Goal: Transaction & Acquisition: Obtain resource

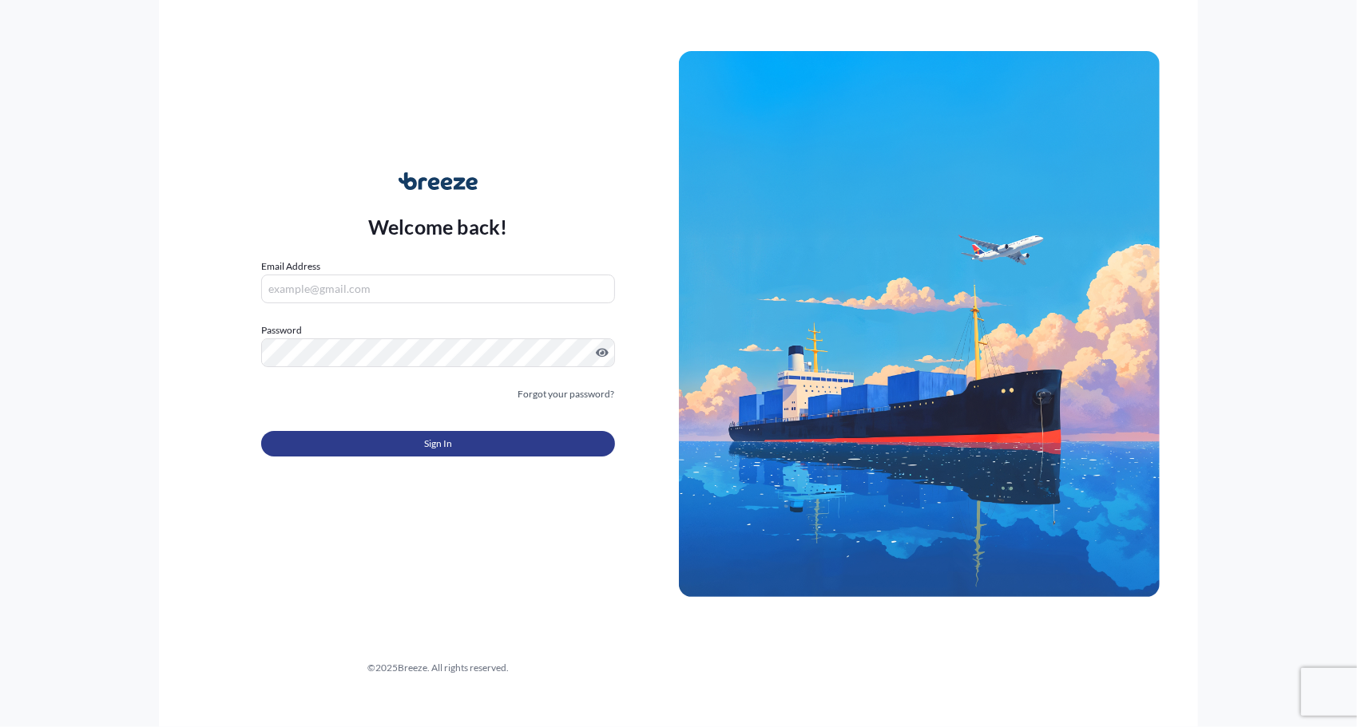
type input "[EMAIL_ADDRESS][DOMAIN_NAME]"
click at [355, 442] on button "Sign In" at bounding box center [438, 444] width 354 height 26
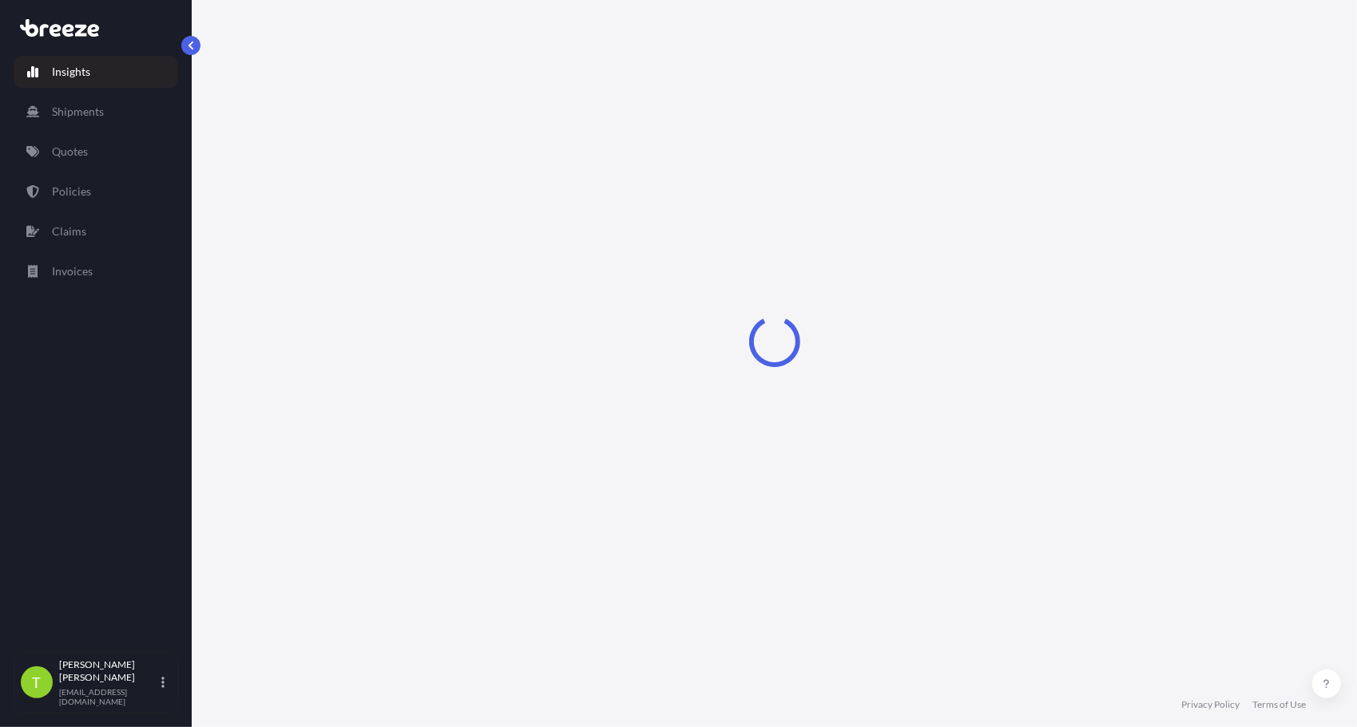
select select "2025"
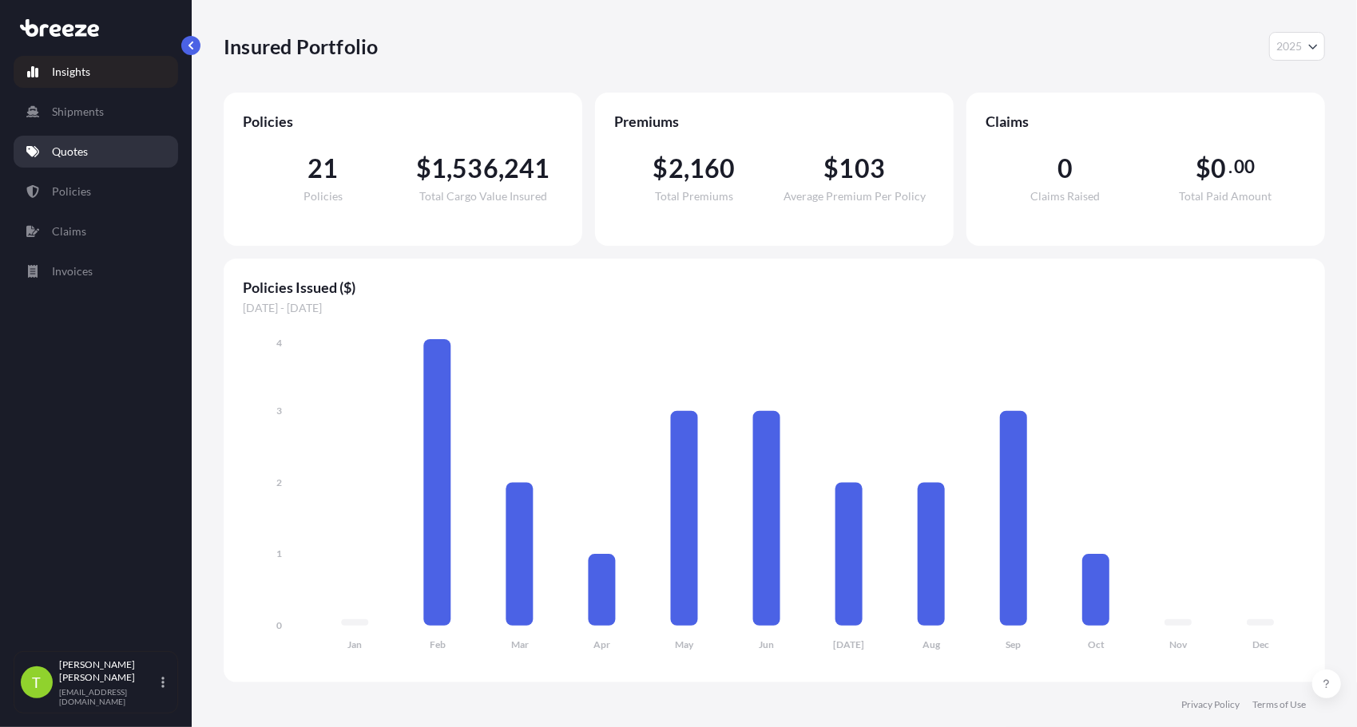
click at [66, 151] on p "Quotes" at bounding box center [70, 152] width 36 height 16
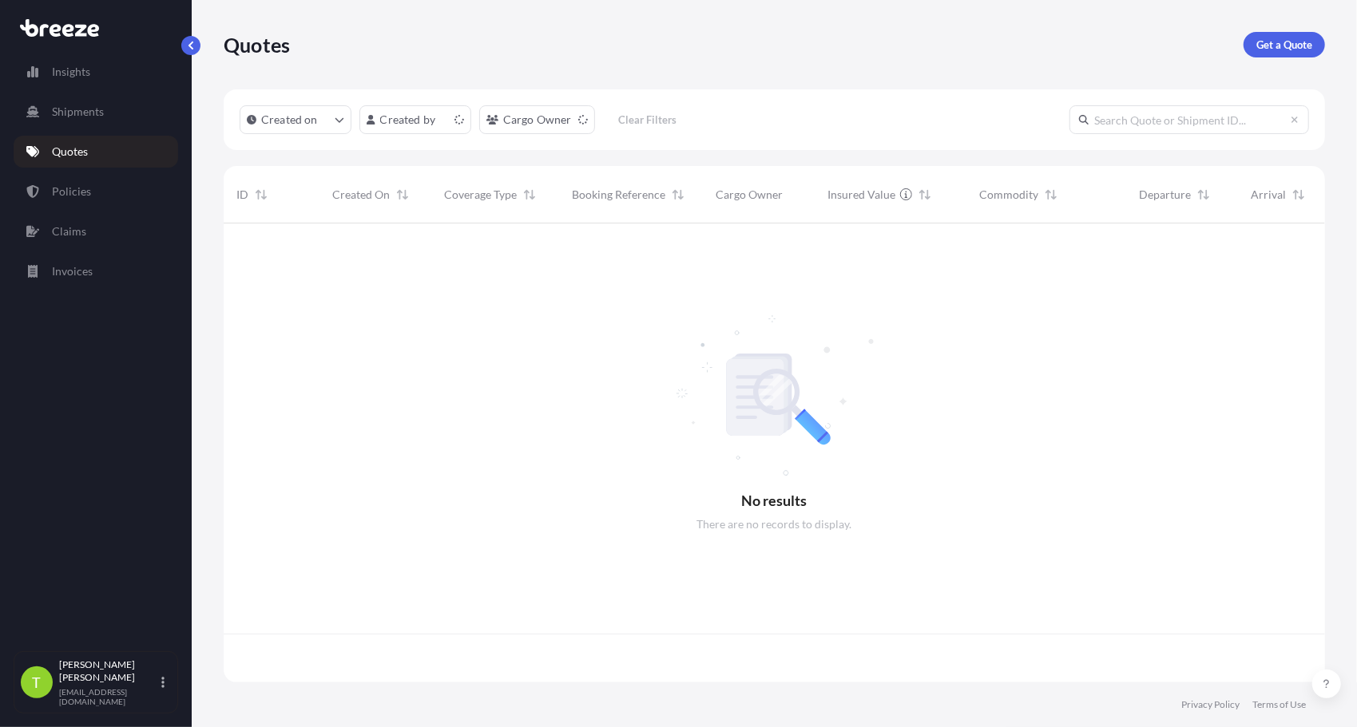
scroll to position [456, 1089]
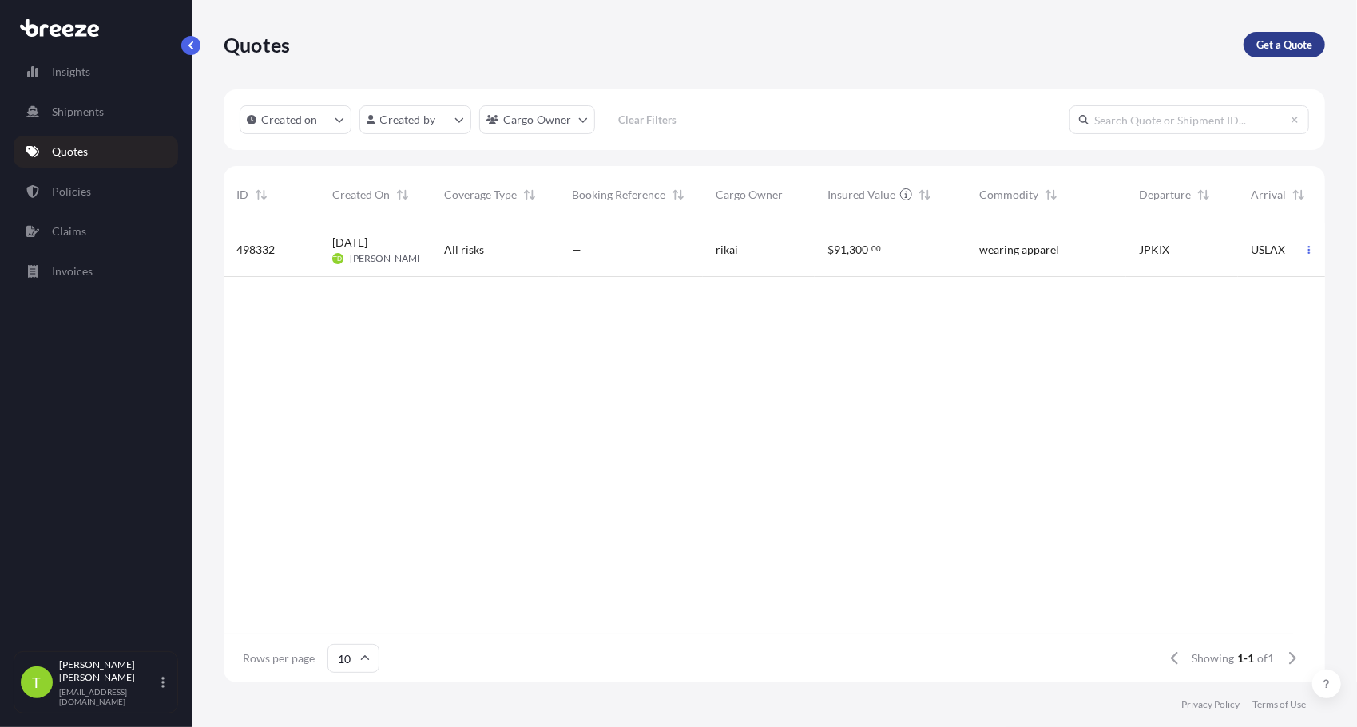
click at [1273, 46] on p "Get a Quote" at bounding box center [1284, 45] width 56 height 16
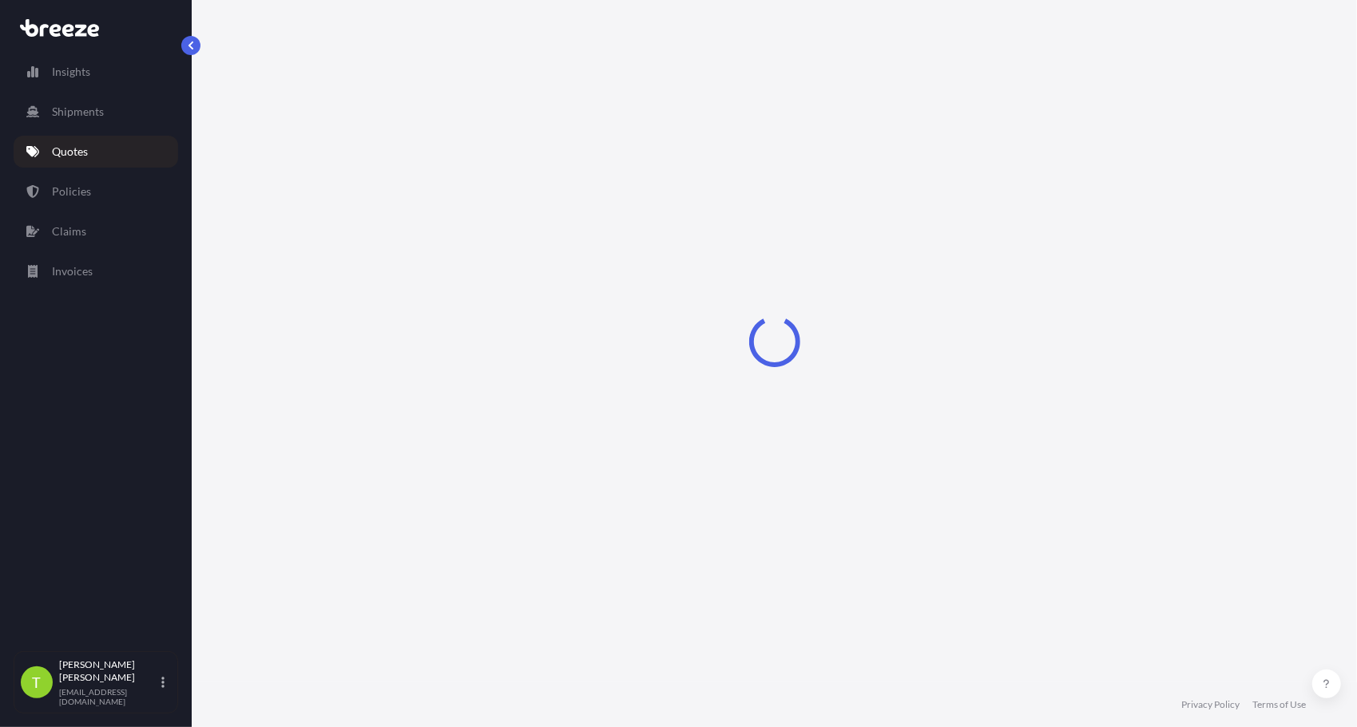
select select "Sea"
select select "1"
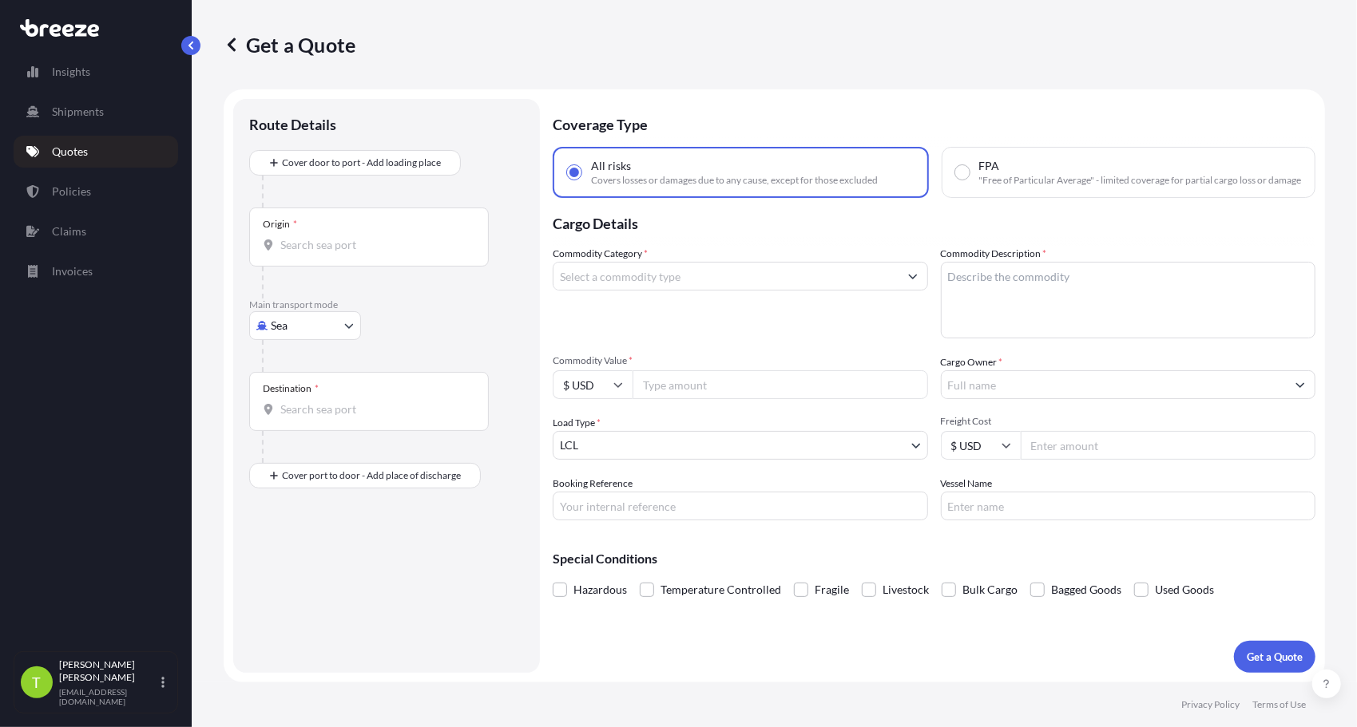
click at [330, 239] on input "Origin *" at bounding box center [374, 245] width 188 height 16
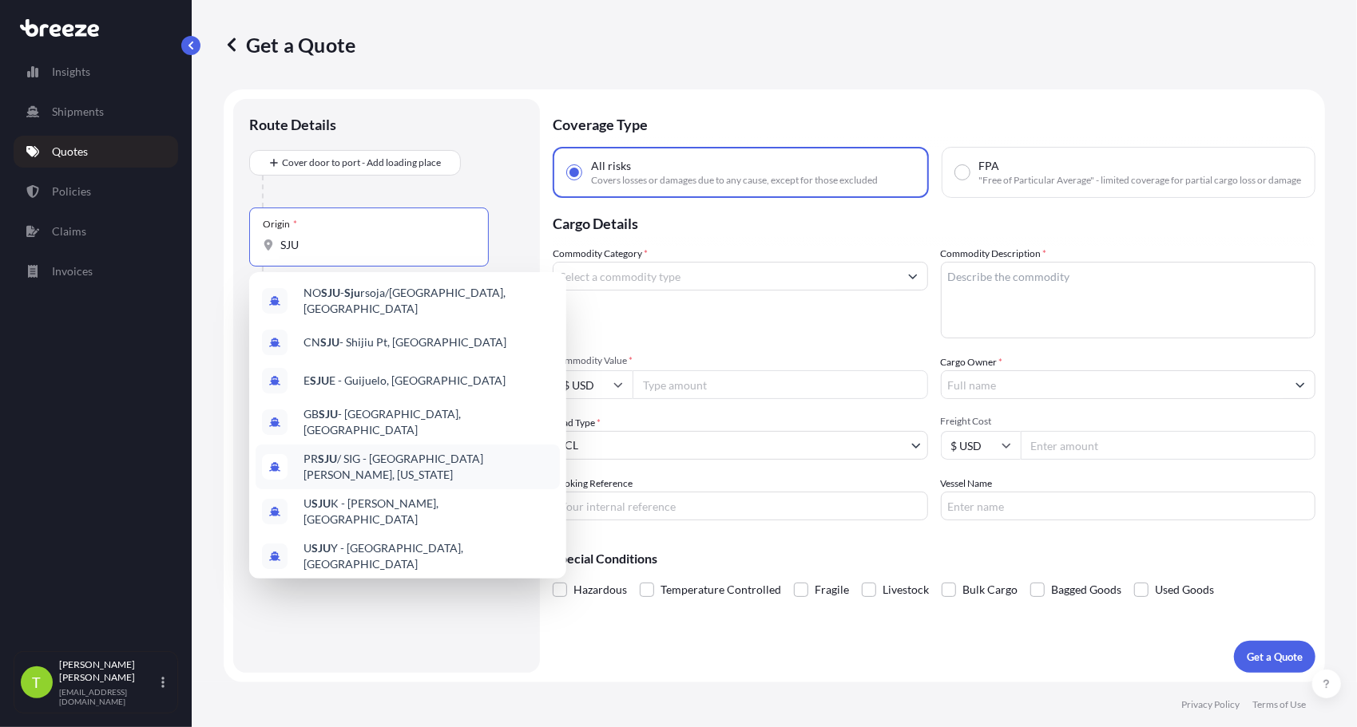
click at [349, 452] on span "PR SJU / SIG - [GEOGRAPHIC_DATA][PERSON_NAME], [US_STATE]" at bounding box center [428, 467] width 250 height 32
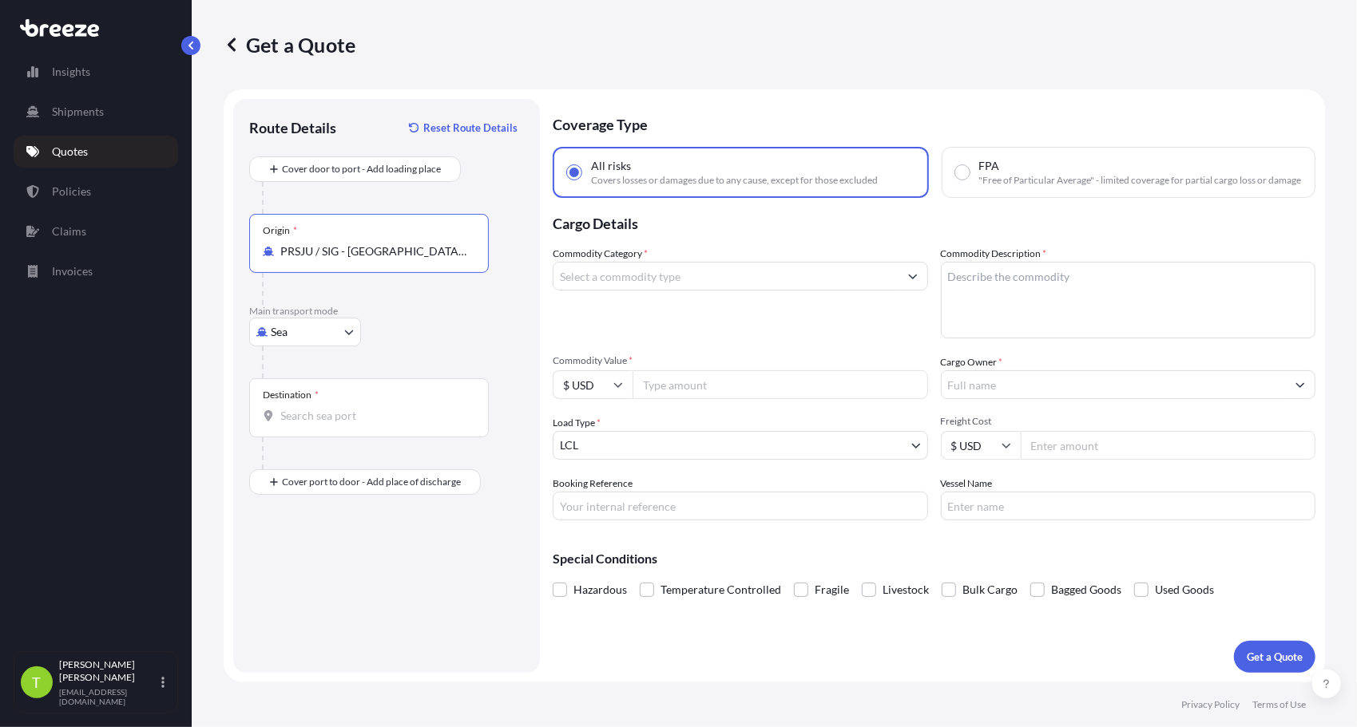
type input "PRSJU / SIG - [GEOGRAPHIC_DATA][PERSON_NAME], [US_STATE]"
click at [349, 331] on body "7 options available. Insights Shipments Quotes Policies Claims Invoices T [PERS…" at bounding box center [678, 363] width 1357 height 727
click at [305, 393] on div "Air" at bounding box center [305, 401] width 99 height 29
select select "Air"
click at [328, 406] on div "Destination *" at bounding box center [369, 407] width 240 height 59
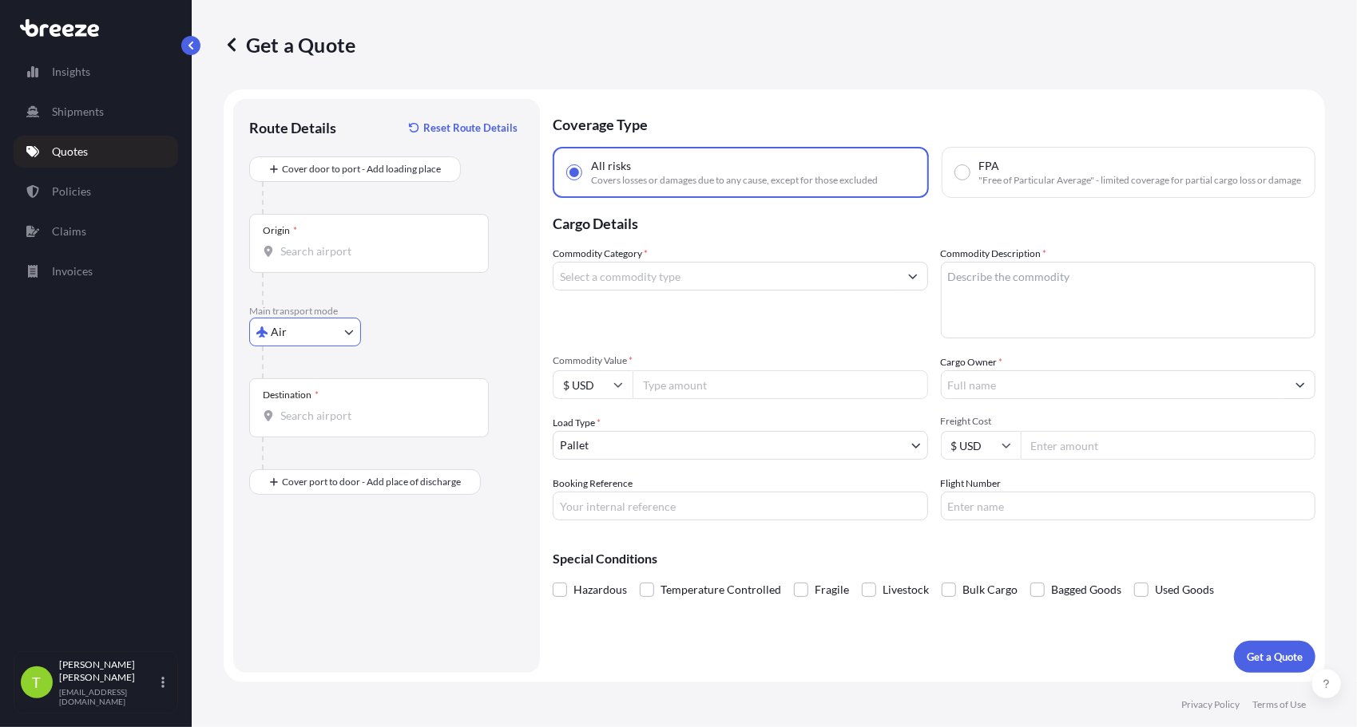
click at [328, 408] on input "Destination *" at bounding box center [374, 416] width 188 height 16
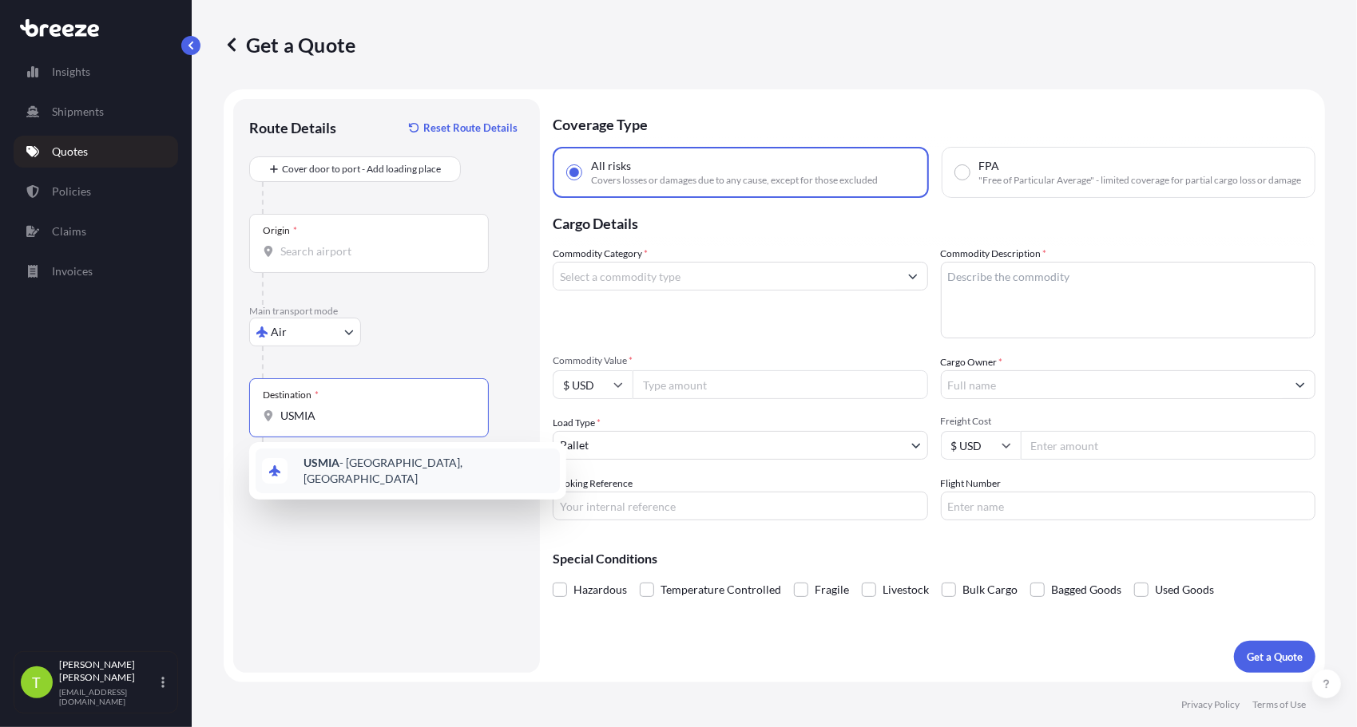
click at [367, 463] on span "USMIA - [GEOGRAPHIC_DATA], [GEOGRAPHIC_DATA]" at bounding box center [428, 471] width 250 height 32
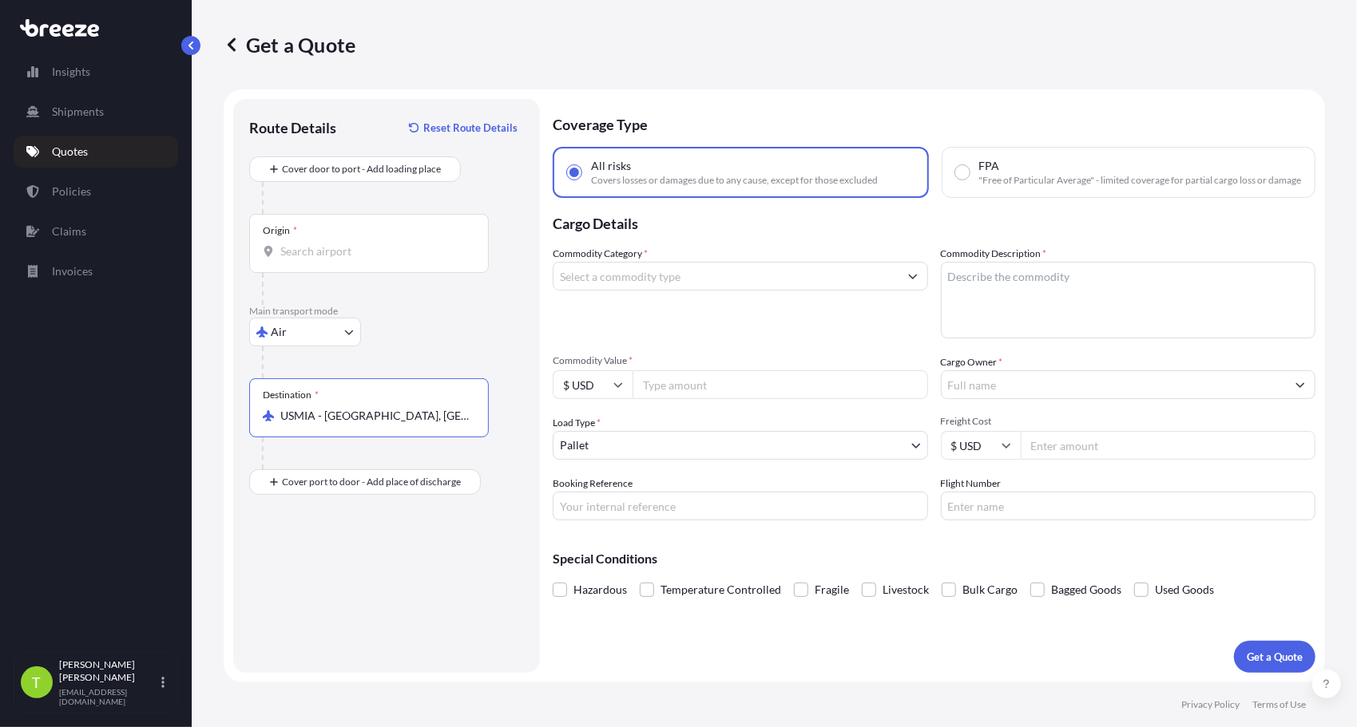
type input "USMIA - [GEOGRAPHIC_DATA], [GEOGRAPHIC_DATA]"
click at [316, 263] on div "Origin *" at bounding box center [369, 243] width 240 height 59
click at [316, 260] on input "Origin *" at bounding box center [374, 252] width 188 height 16
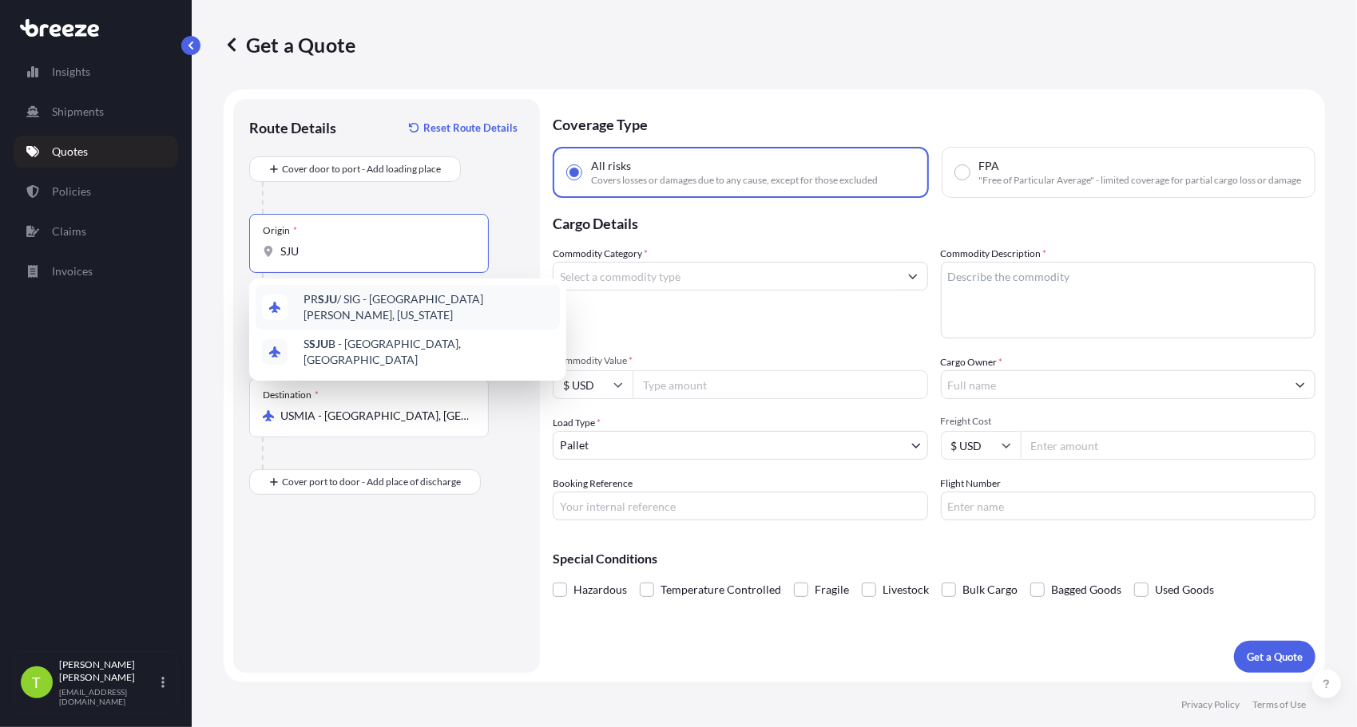
click at [377, 315] on div "PR SJU / SIG - [GEOGRAPHIC_DATA][PERSON_NAME], [US_STATE]" at bounding box center [408, 307] width 304 height 45
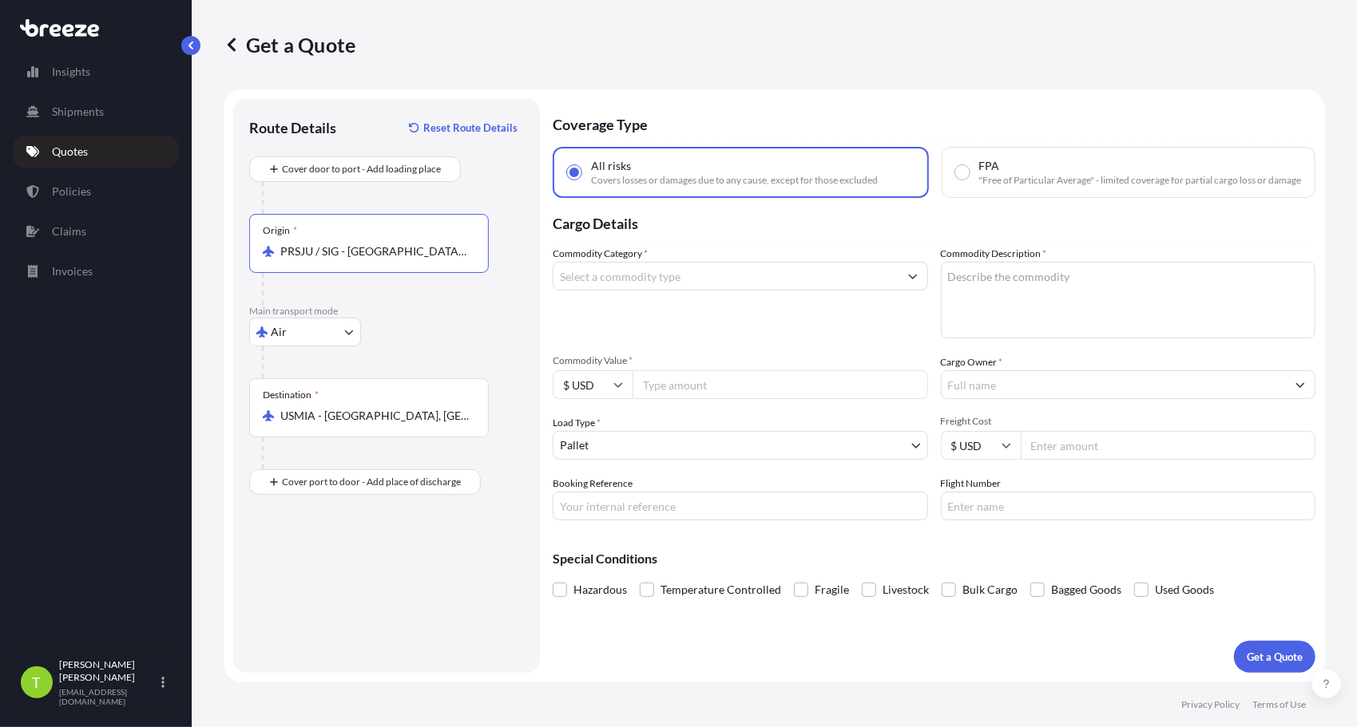
type input "PRSJU / SIG - [GEOGRAPHIC_DATA][PERSON_NAME], [US_STATE]"
click at [617, 281] on input "Commodity Category *" at bounding box center [725, 276] width 345 height 29
click at [476, 577] on div "Route Details Reset Route Details Cover door to port - Add loading place Place …" at bounding box center [386, 386] width 275 height 542
click at [874, 291] on input "books" at bounding box center [725, 276] width 345 height 29
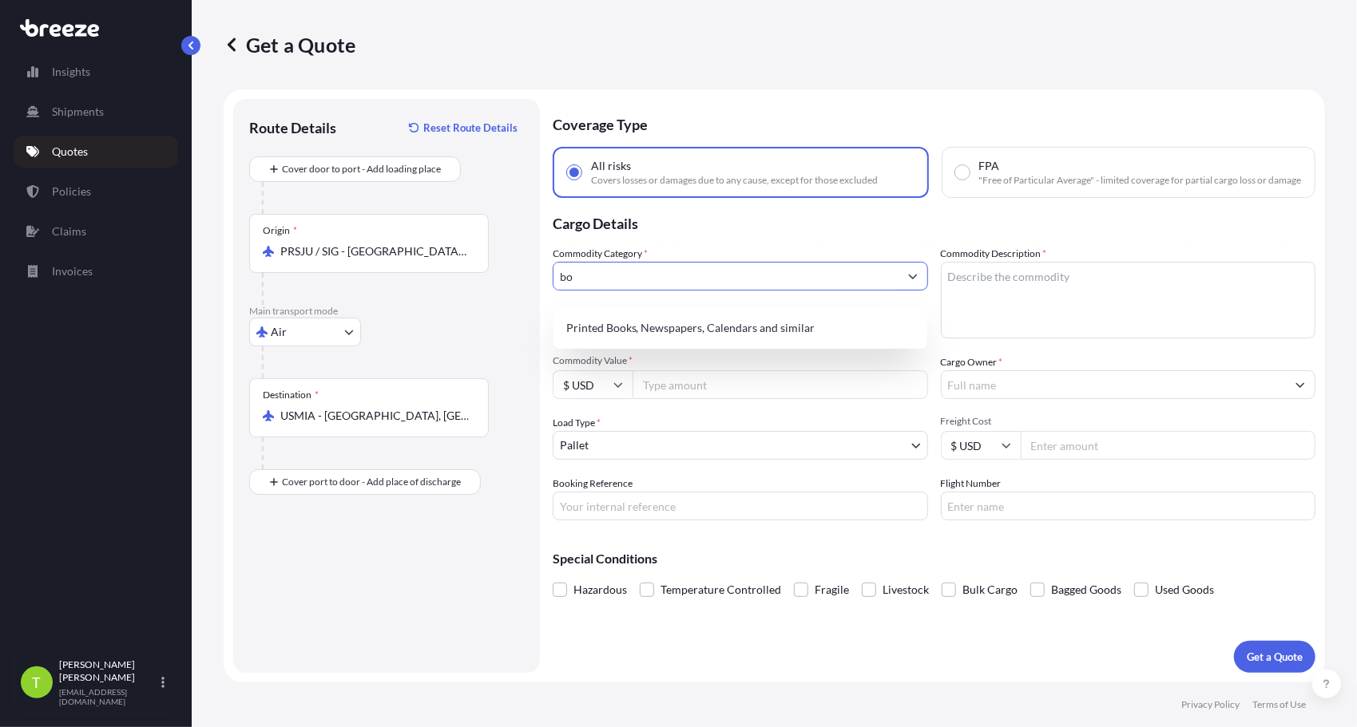
type input "b"
click at [787, 330] on div "Printed Books, Newspapers, Calendars and similar" at bounding box center [740, 328] width 361 height 29
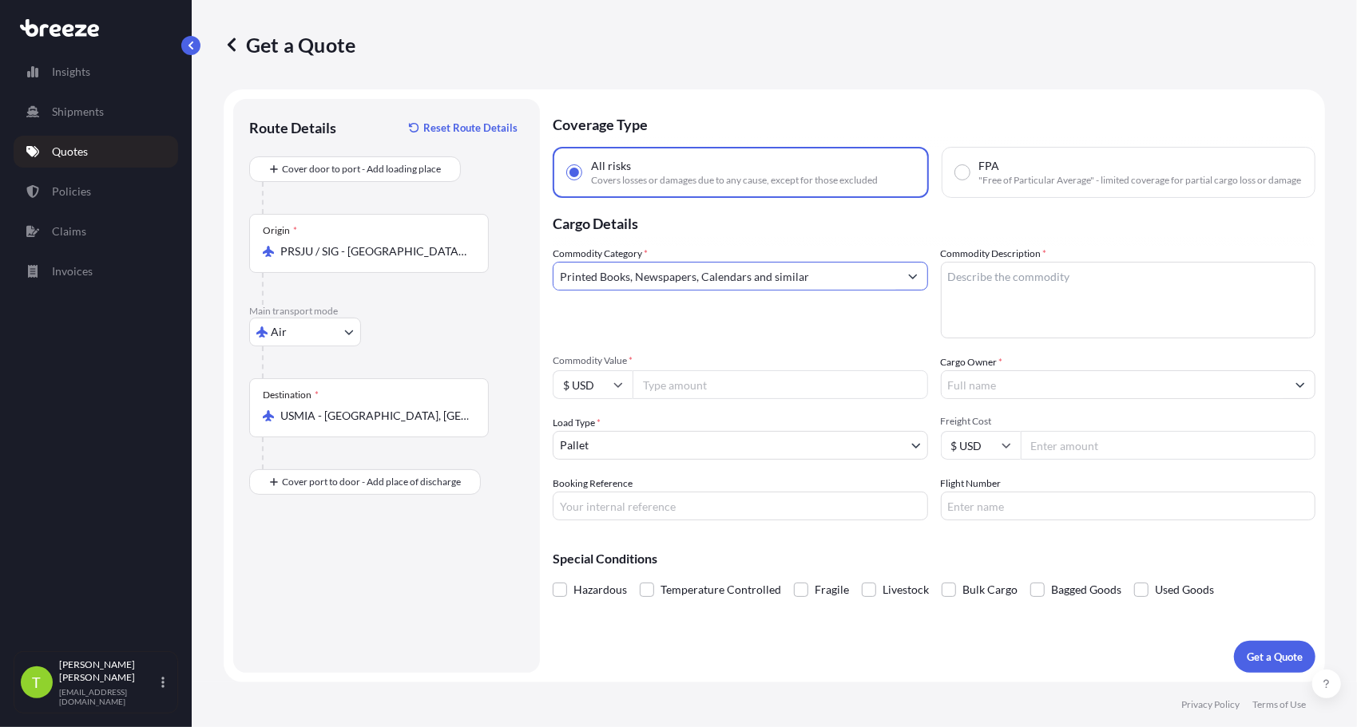
type input "Printed Books, Newspapers, Calendars and similar"
click at [1056, 307] on textarea "Commodity Description *" at bounding box center [1128, 300] width 375 height 77
type textarea "Books"
click at [653, 394] on input "Commodity Value *" at bounding box center [779, 384] width 295 height 29
type input "3460"
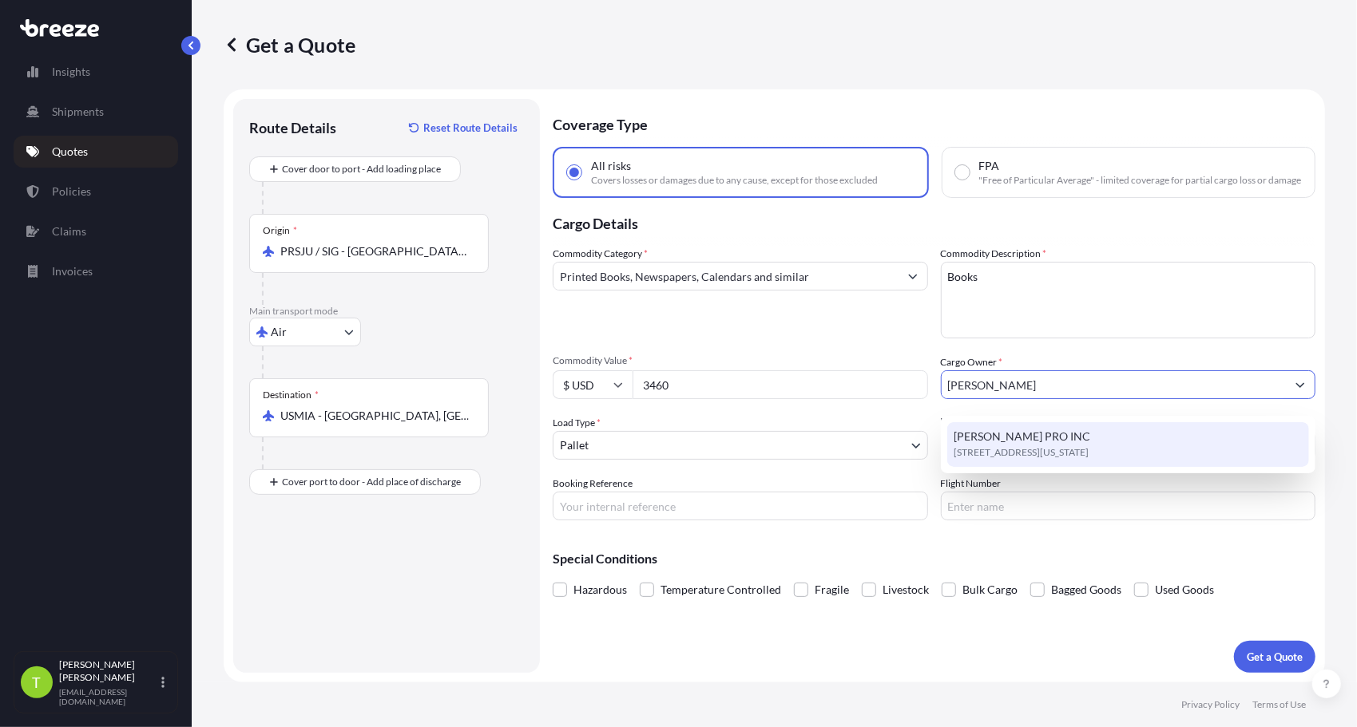
click at [1009, 442] on span "[PERSON_NAME] PRO INC" at bounding box center [1021, 437] width 137 height 16
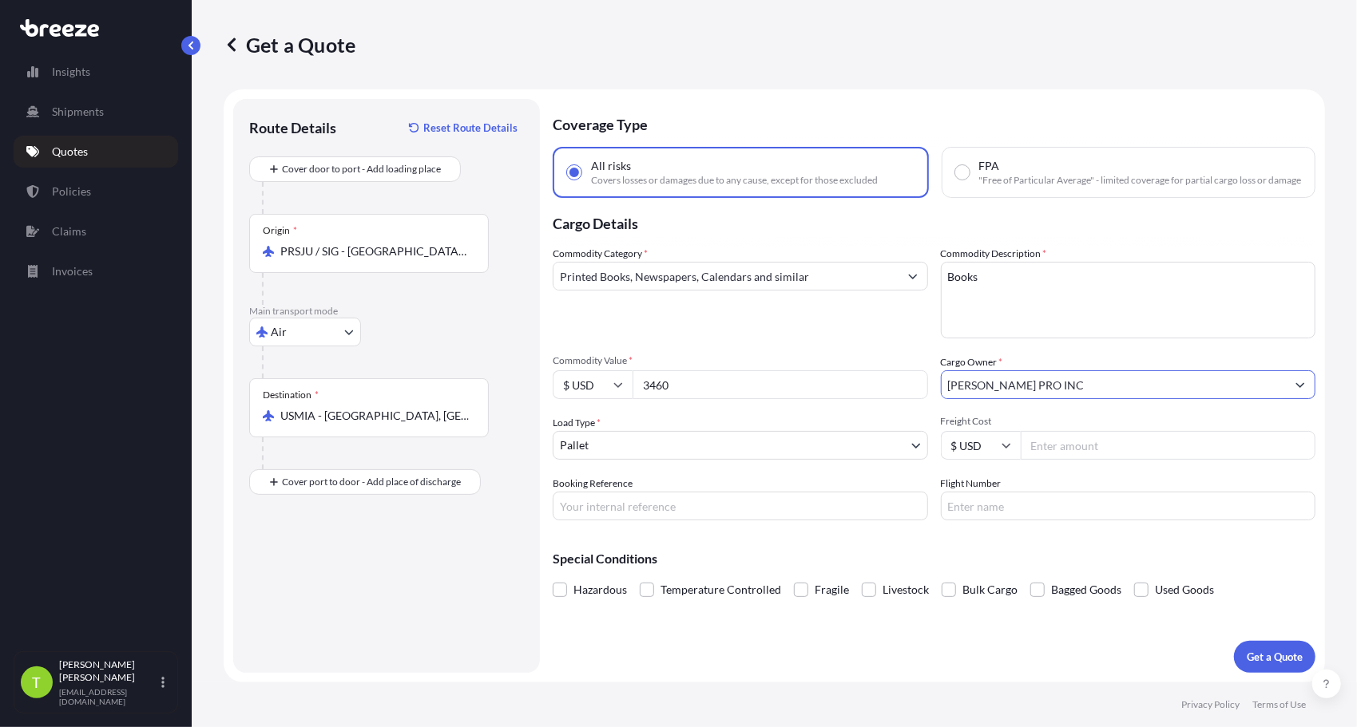
type input "[PERSON_NAME] PRO INC"
click at [913, 457] on body "1 option available. Insights Shipments Quotes Policies Claims Invoices T [PERSO…" at bounding box center [678, 363] width 1357 height 727
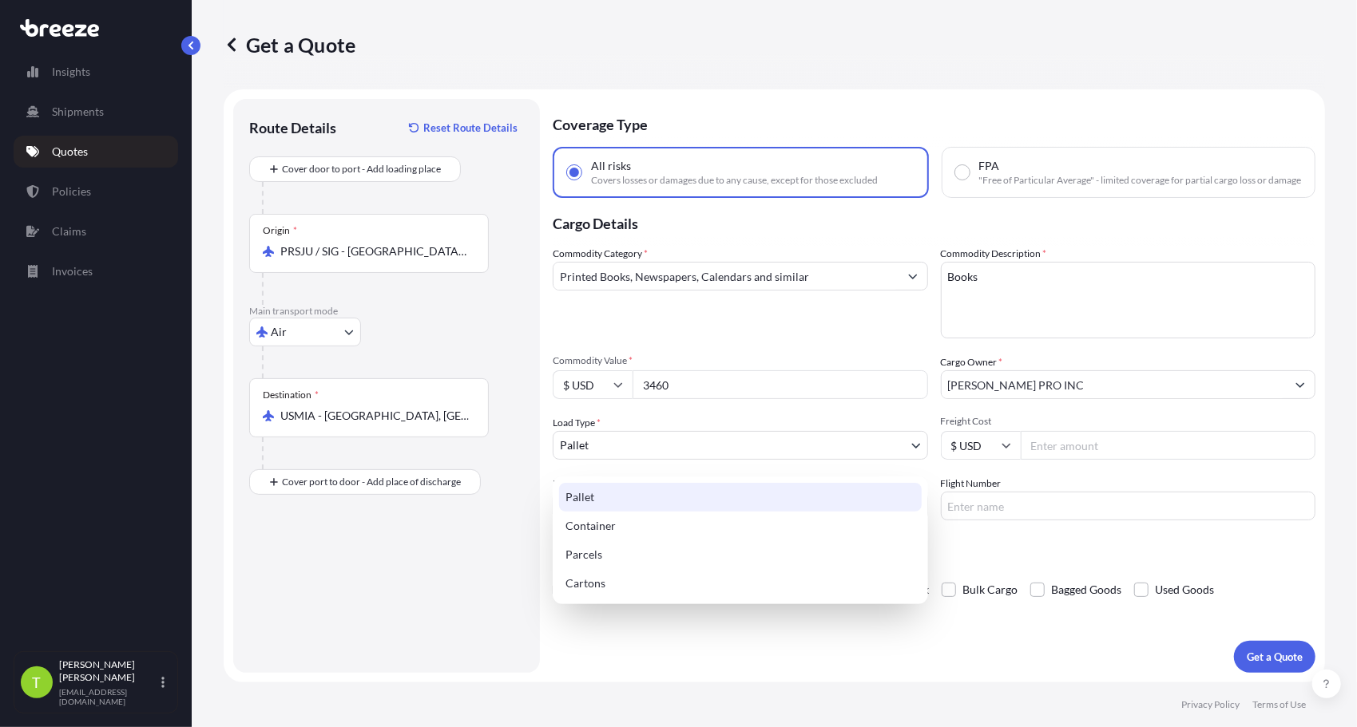
click at [588, 500] on div "Pallet" at bounding box center [740, 497] width 363 height 29
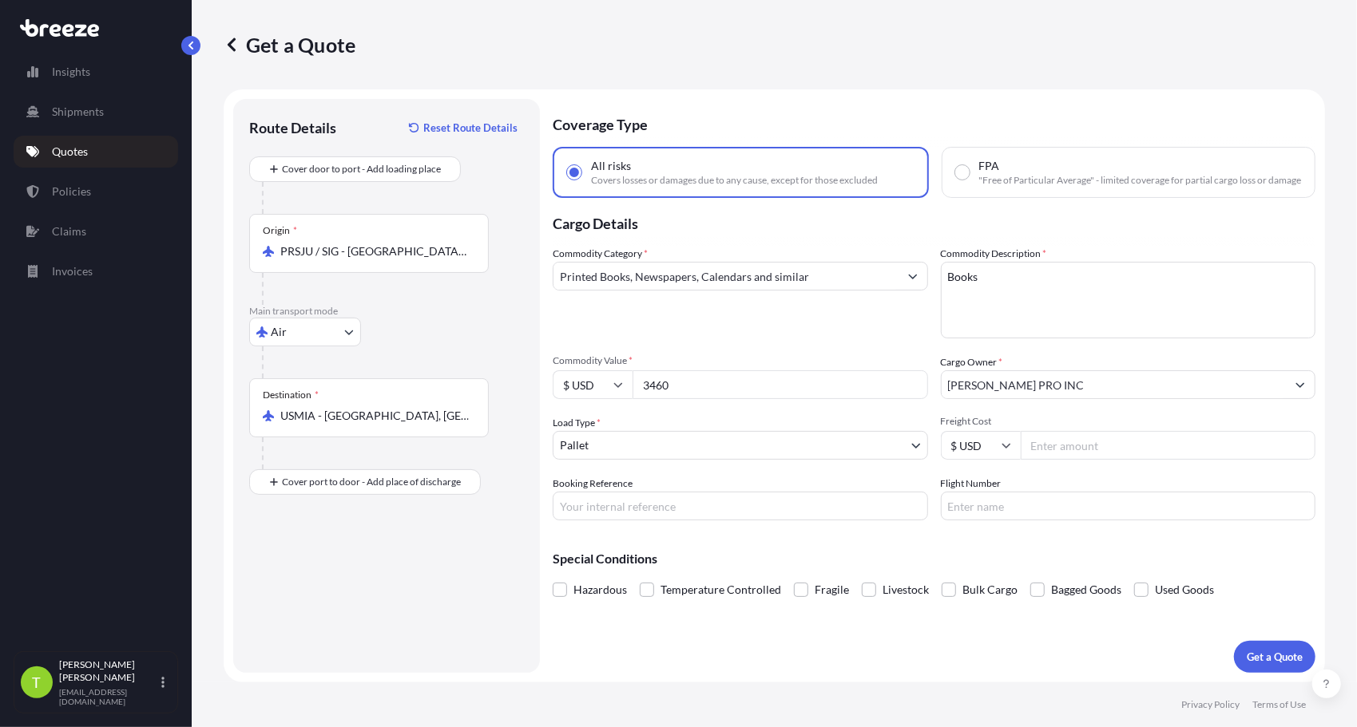
click at [1068, 457] on input "Freight Cost" at bounding box center [1167, 445] width 295 height 29
type input "730"
click at [904, 517] on input "Booking Reference" at bounding box center [740, 506] width 375 height 29
paste input "S00107218"
type input "S00107218"
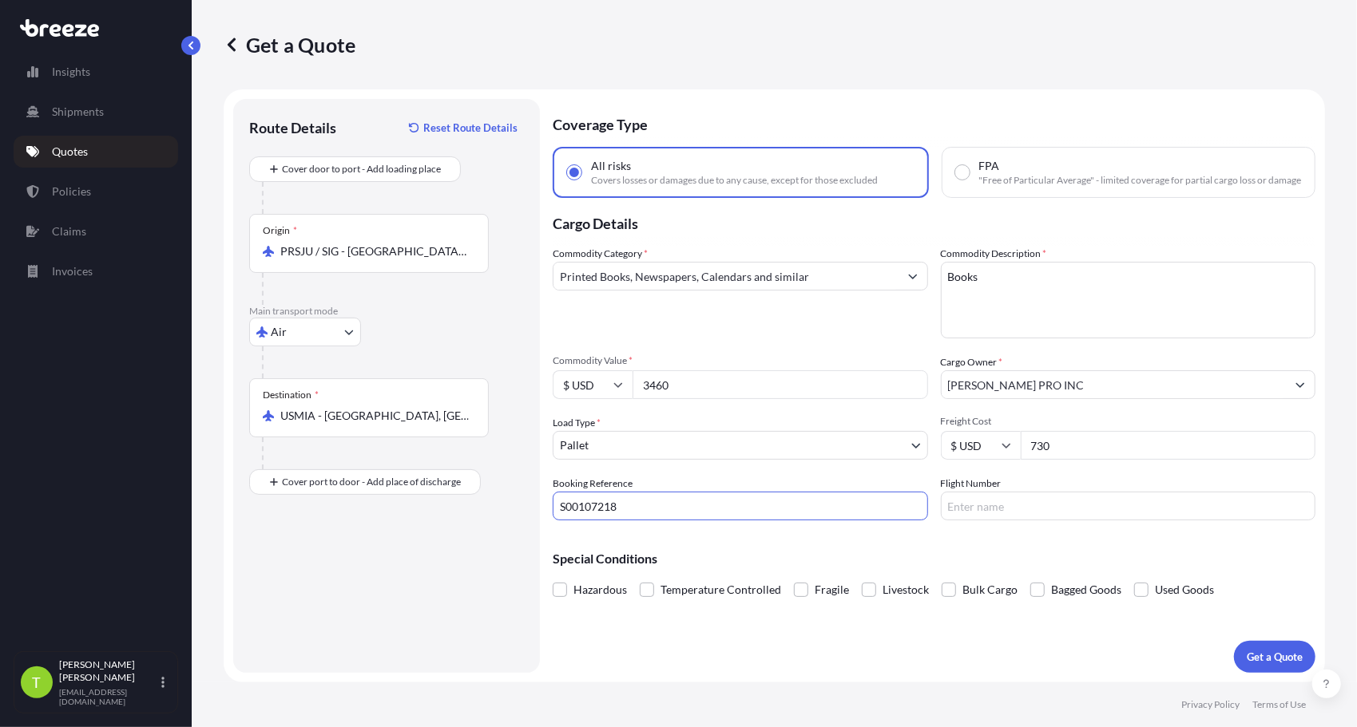
click at [989, 521] on input "Flight Number" at bounding box center [1128, 506] width 375 height 29
click at [834, 558] on div "Special Conditions Hazardous Temperature Controlled Fragile Livestock Bulk Carg…" at bounding box center [934, 567] width 763 height 69
click at [1110, 454] on input "730" at bounding box center [1167, 445] width 295 height 29
type input "730.00"
click at [821, 554] on div "Special Conditions Hazardous Temperature Controlled Fragile Livestock Bulk Carg…" at bounding box center [934, 567] width 763 height 69
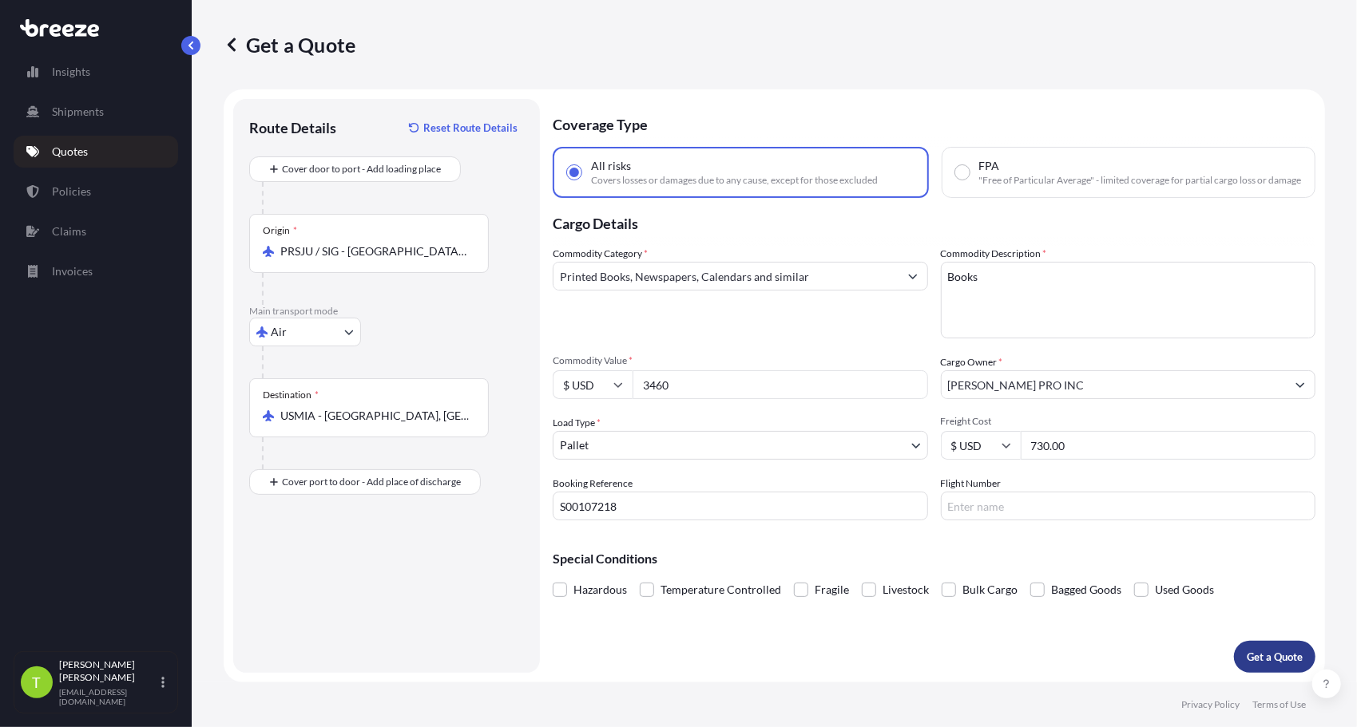
click at [1266, 655] on p "Get a Quote" at bounding box center [1274, 657] width 56 height 16
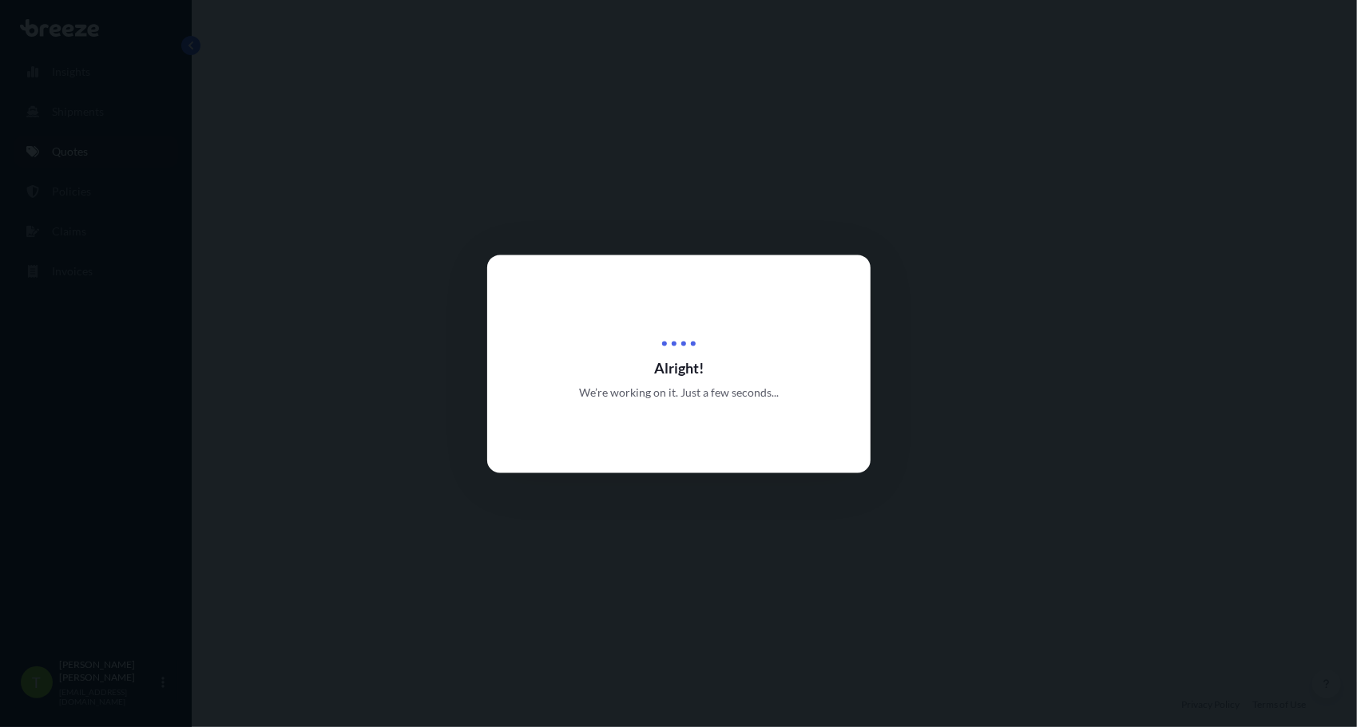
select select "Air"
select select "1"
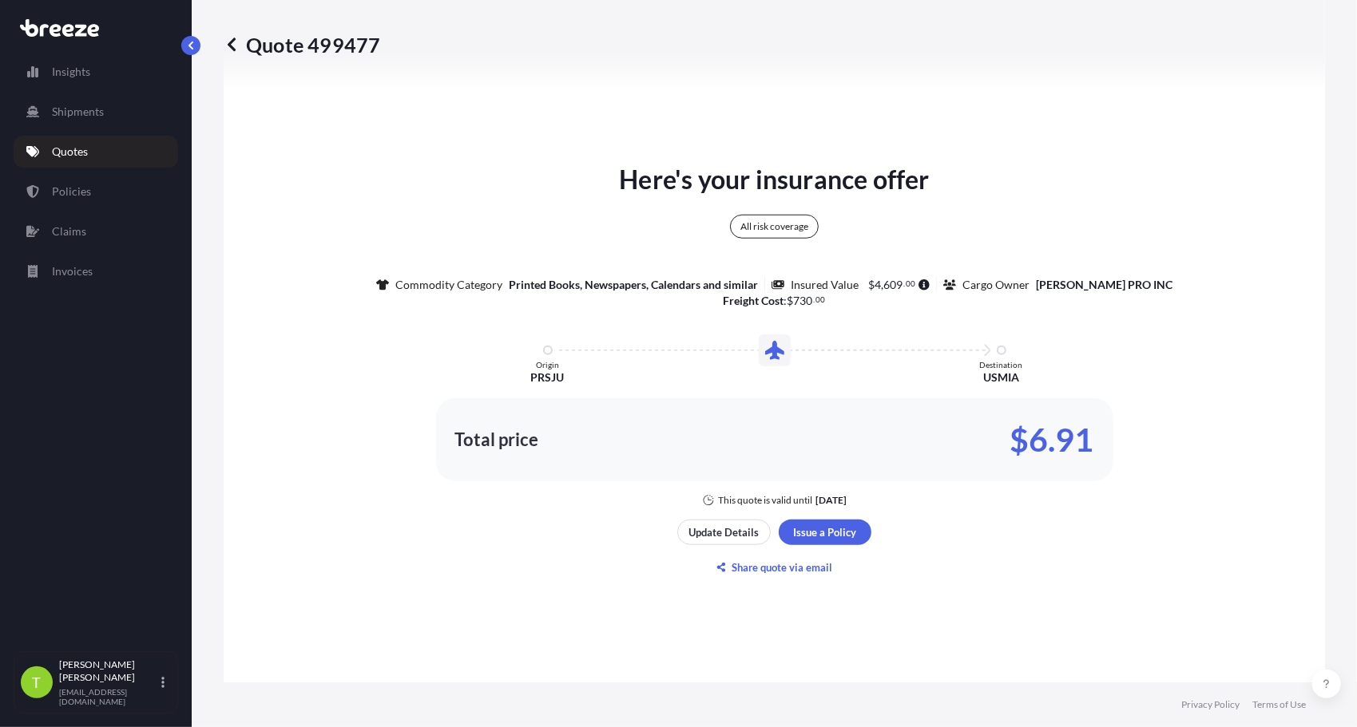
scroll to position [799, 0]
